Goal: Entertainment & Leisure: Consume media (video, audio)

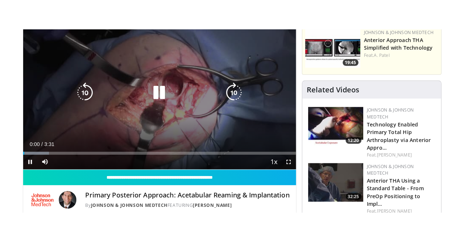
scroll to position [70, 0]
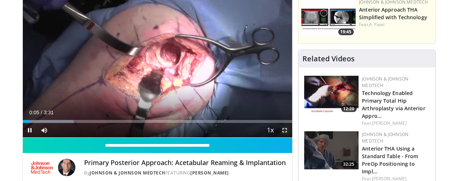
click at [291, 137] on span "Video Player" at bounding box center [285, 130] width 15 height 15
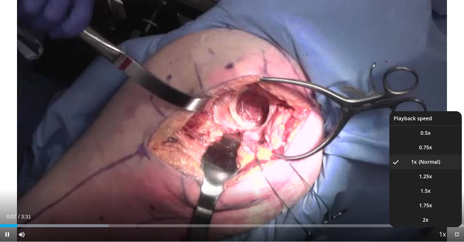
click at [444, 181] on span "Video Player" at bounding box center [442, 235] width 10 height 15
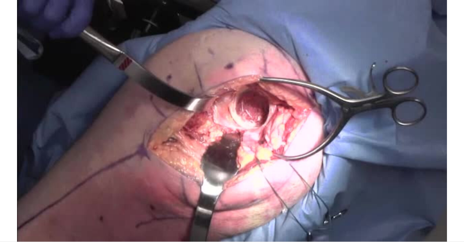
click at [444, 181] on video-js "**********" at bounding box center [232, 121] width 464 height 242
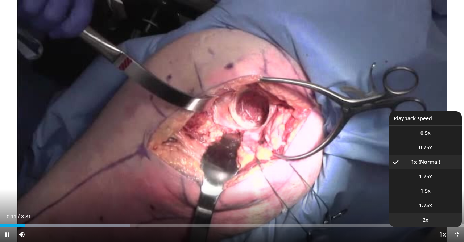
click at [432, 181] on li "2x" at bounding box center [425, 220] width 73 height 15
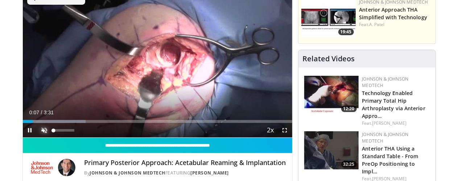
click at [37, 137] on span "Video Player" at bounding box center [44, 130] width 15 height 15
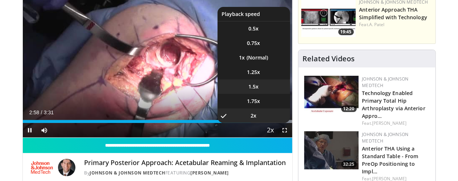
click at [259, 90] on span "1.5x" at bounding box center [254, 86] width 10 height 7
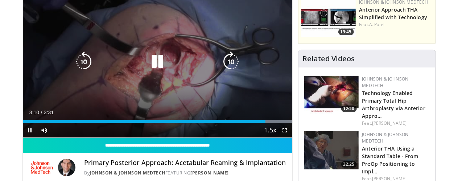
click at [74, 71] on icon "Video Player" at bounding box center [84, 61] width 20 height 20
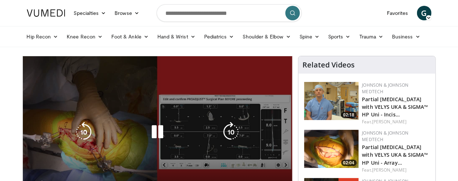
click at [150, 137] on icon "Video Player" at bounding box center [157, 132] width 20 height 20
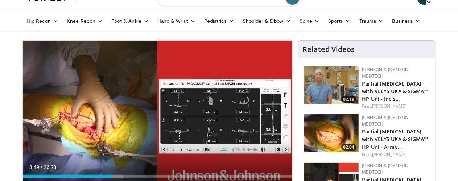
scroll to position [16, 0]
